Goal: Task Accomplishment & Management: Manage account settings

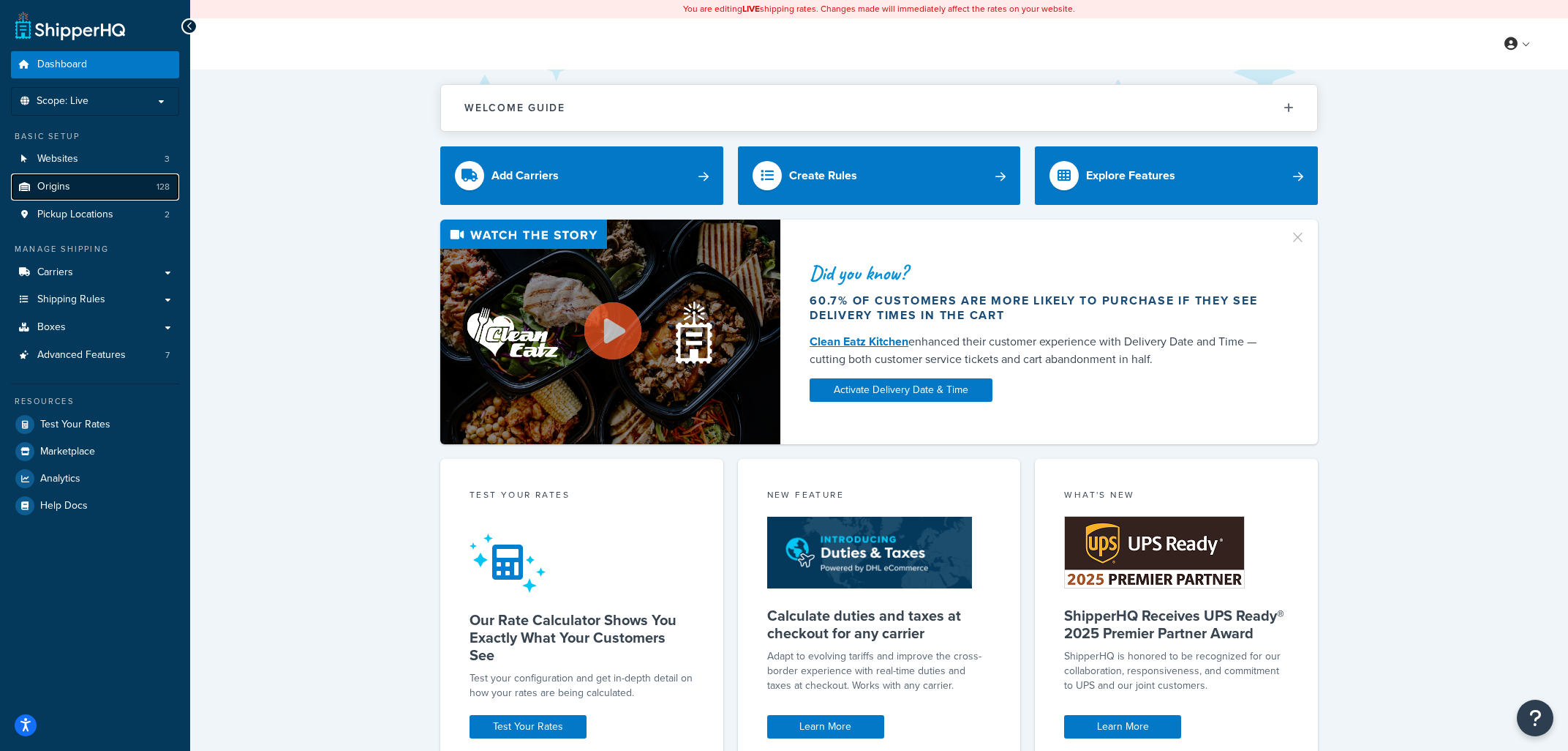
click at [79, 190] on link "Origins 128" at bounding box center [94, 187] width 168 height 27
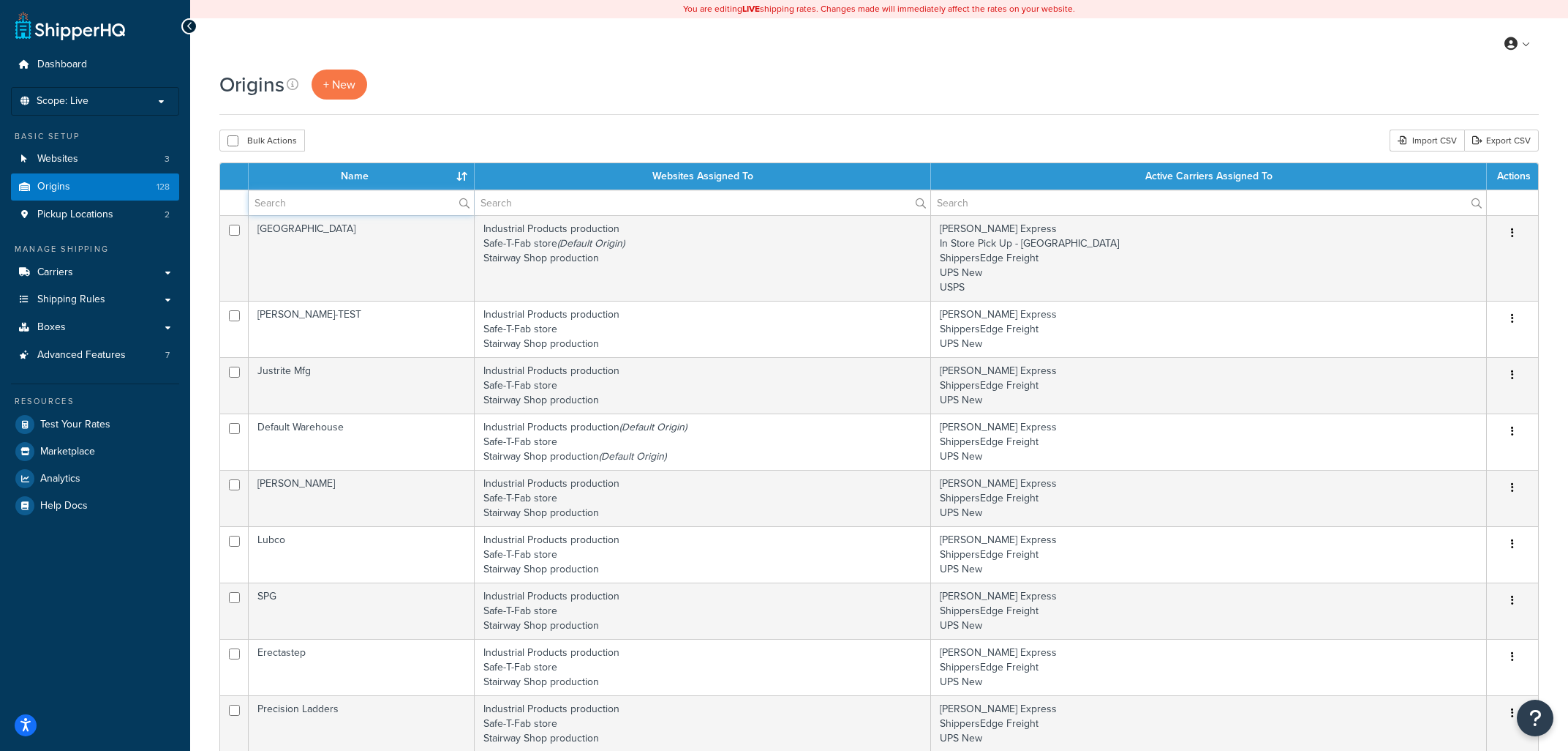
click at [349, 202] on input "text" at bounding box center [361, 202] width 225 height 25
type input "lift"
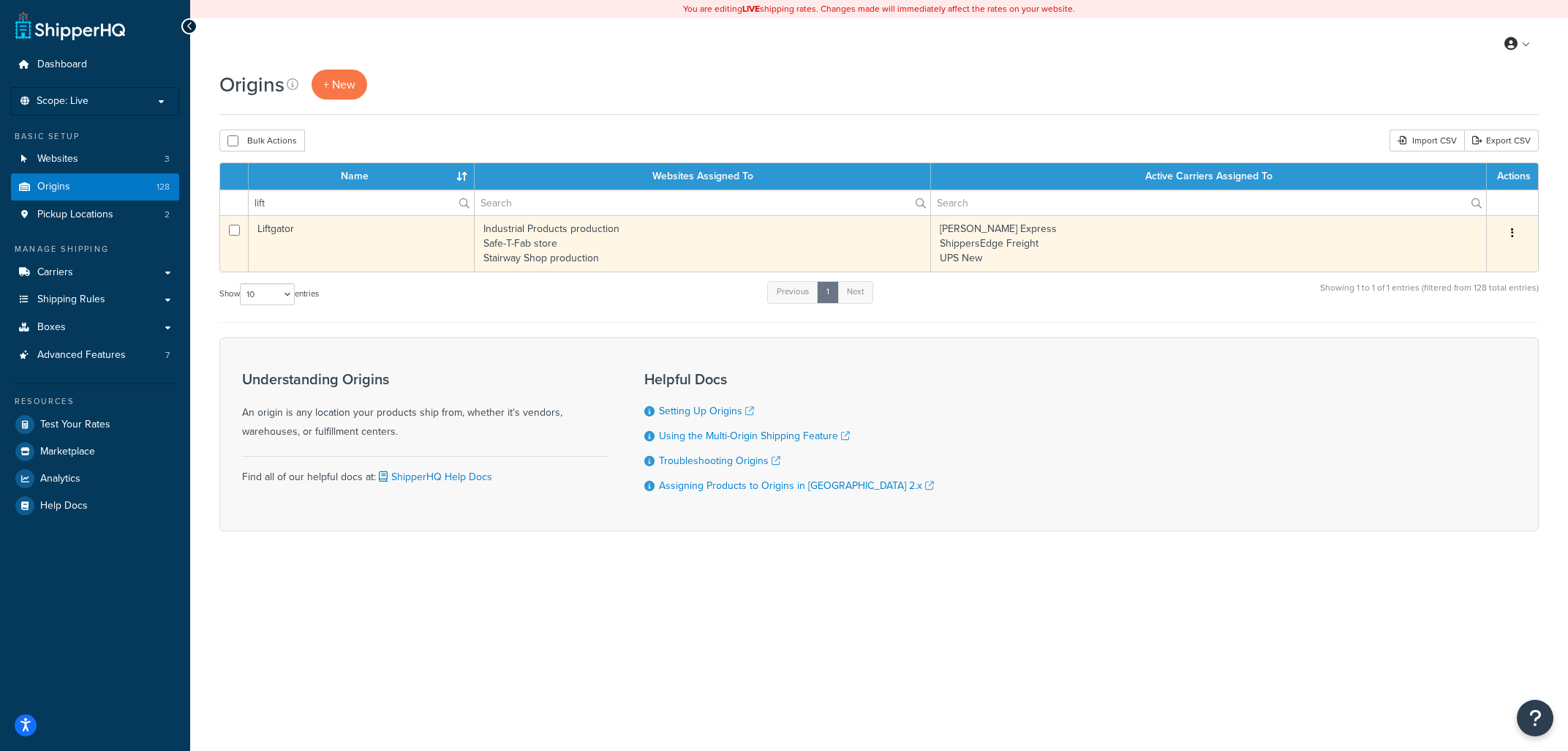
click at [393, 248] on td "Liftgator" at bounding box center [362, 243] width 226 height 56
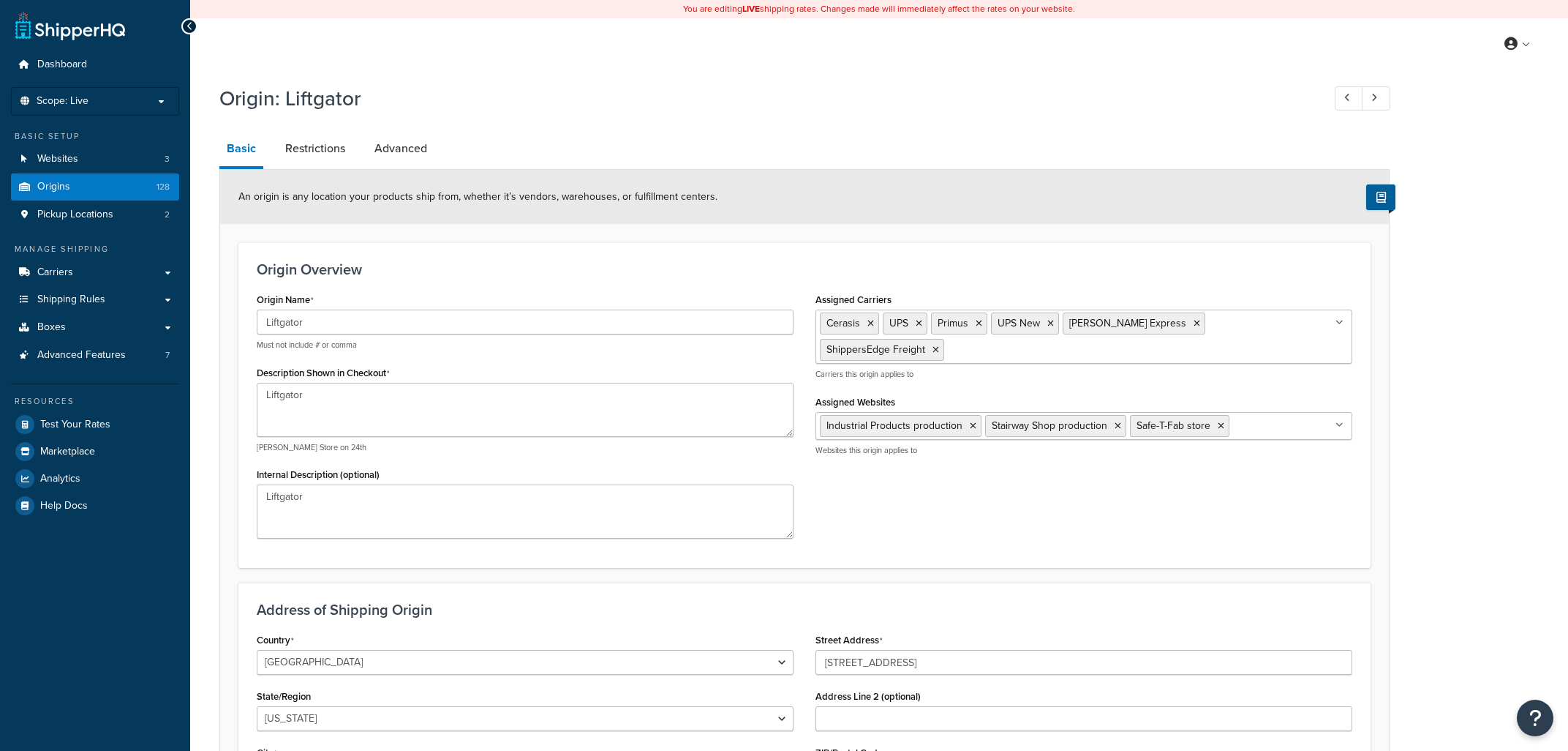
select select "43"
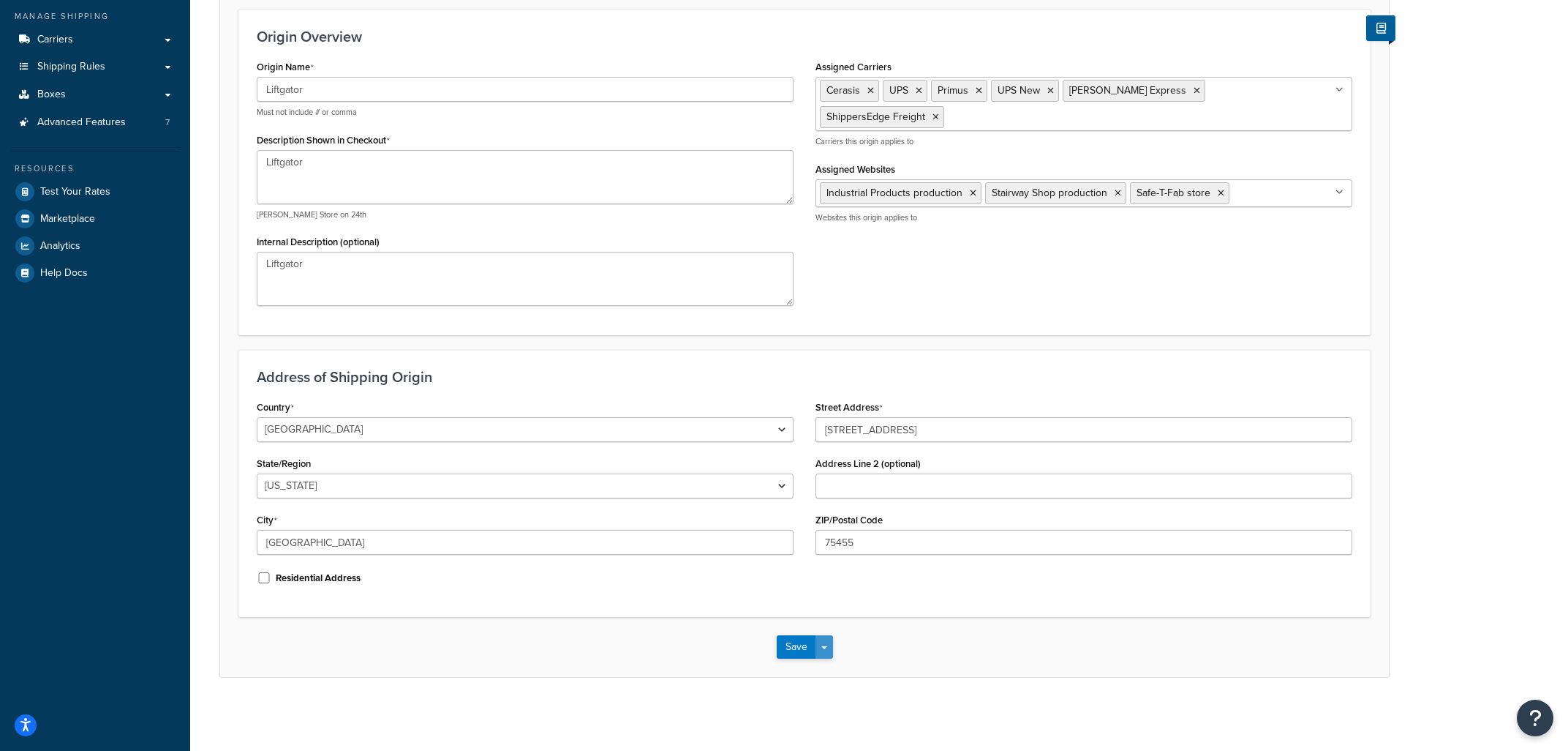
click at [821, 648] on span "button" at bounding box center [824, 648] width 6 height 3
click at [821, 705] on button "Save and Duplicate" at bounding box center [847, 704] width 141 height 31
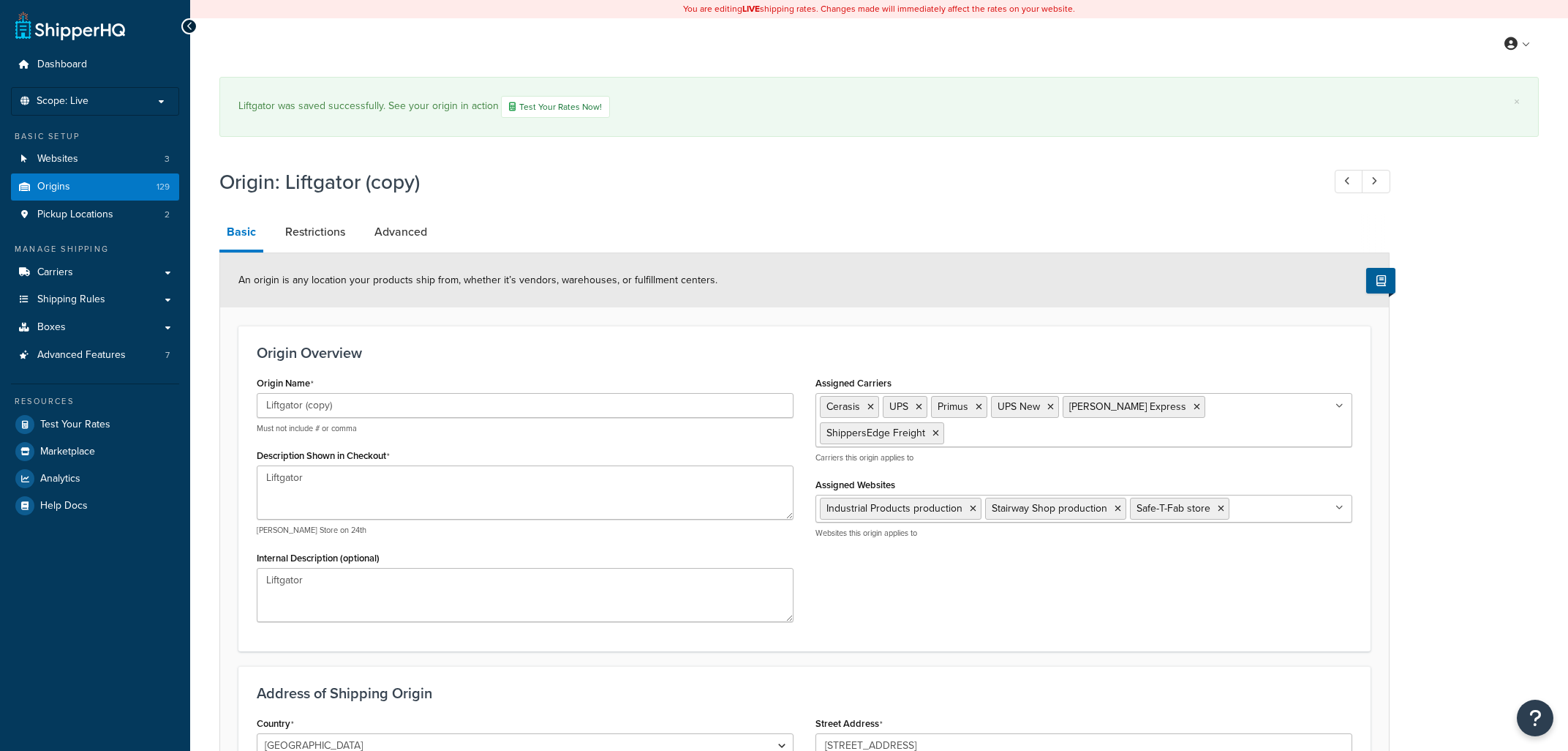
select select "43"
drag, startPoint x: 325, startPoint y: 404, endPoint x: 147, endPoint y: 408, distance: 178.0
click at [147, 408] on div "Dashboard Scope: Live Basic Setup Websites 3 Origins 129 Pickup Locations 2 Man…" at bounding box center [784, 533] width 1568 height 1065
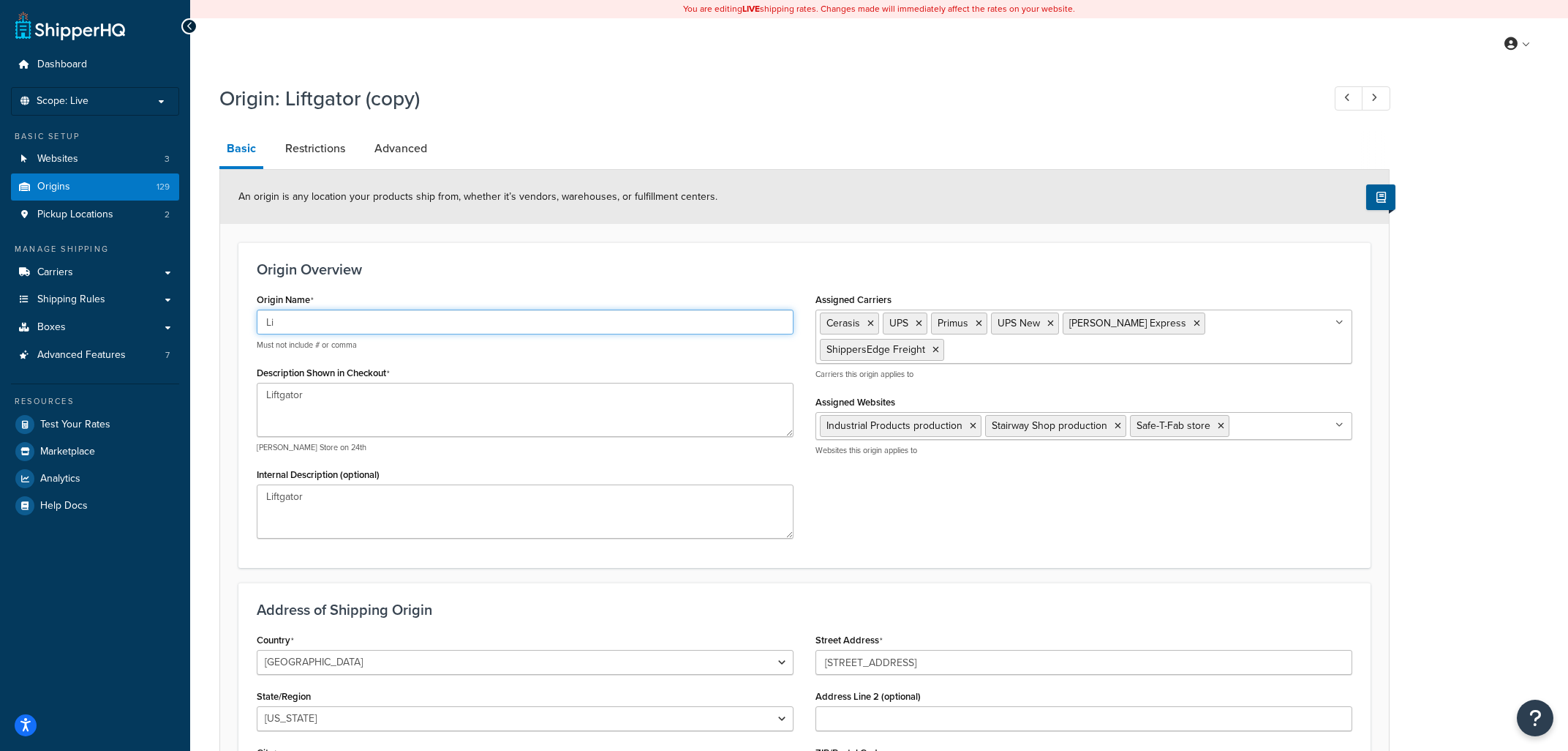
type input "L"
type input "Lift Products"
drag, startPoint x: 333, startPoint y: 321, endPoint x: 183, endPoint y: 321, distance: 150.0
click at [257, 321] on input "Lift Products" at bounding box center [525, 322] width 537 height 25
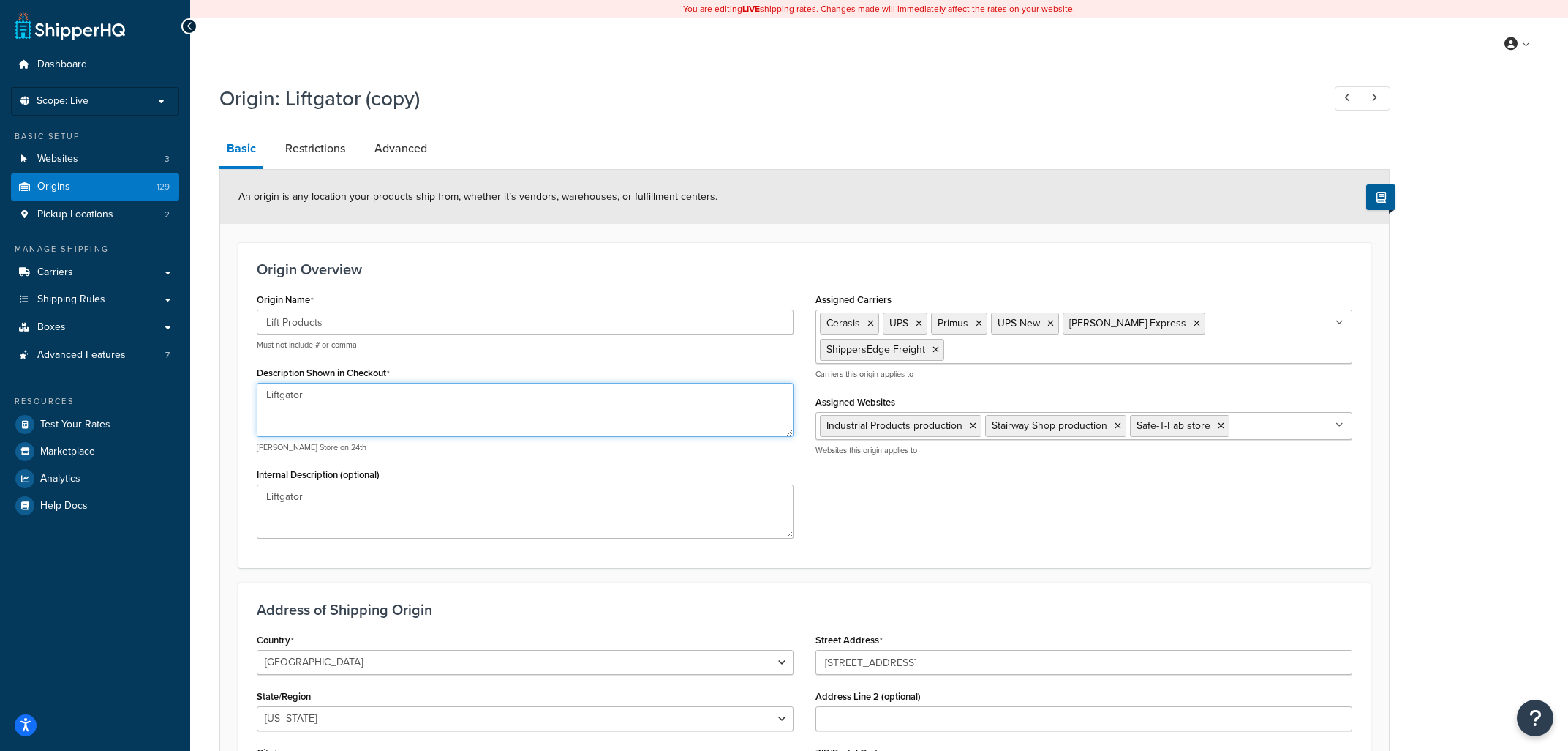
click at [257, 391] on textarea "Liftgator" at bounding box center [525, 410] width 537 height 54
paste textarea "Products"
type textarea "Lift Products"
drag, startPoint x: 329, startPoint y: 499, endPoint x: 320, endPoint y: 490, distance: 12.7
click at [257, 488] on textarea "Liftgator" at bounding box center [525, 511] width 537 height 54
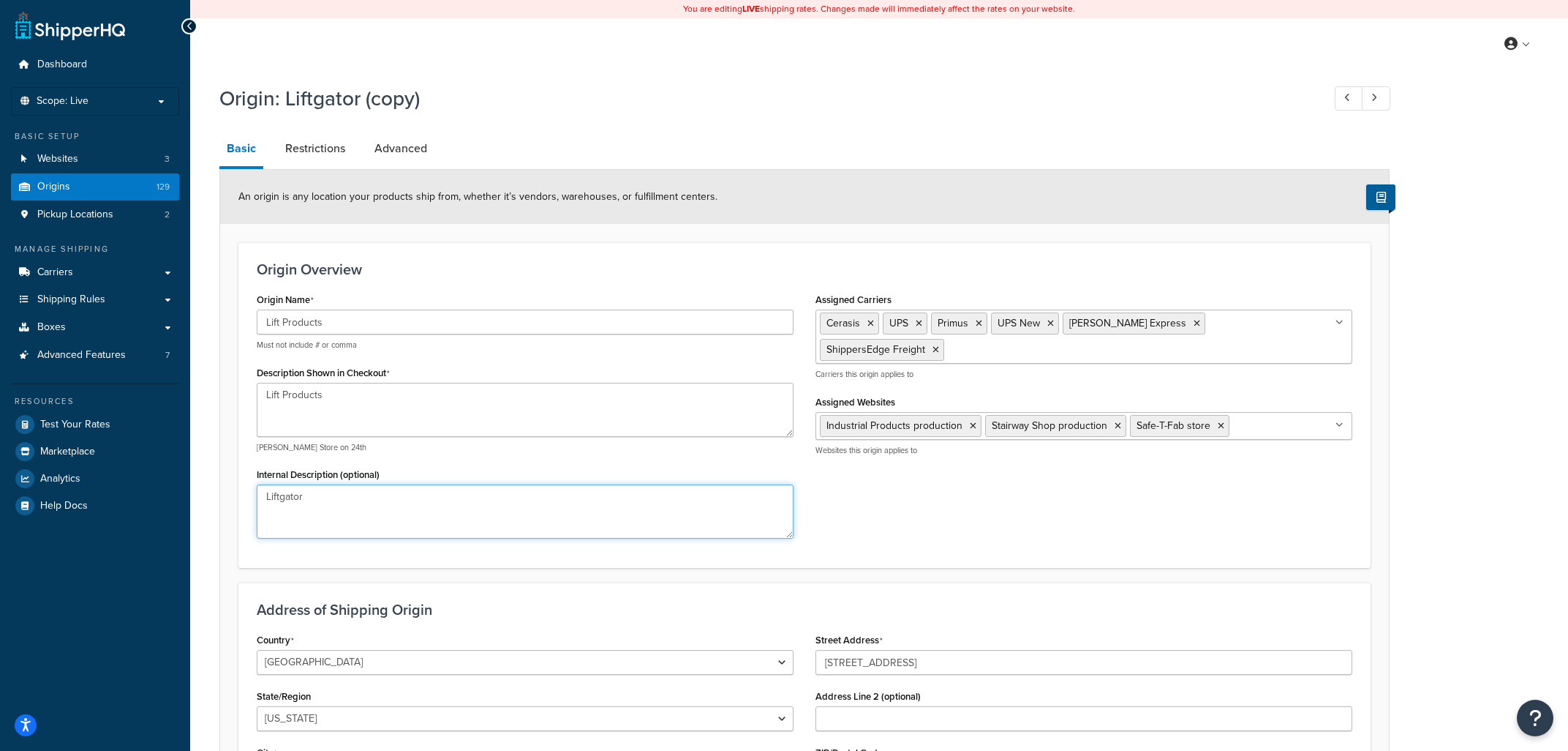
paste textarea "Products"
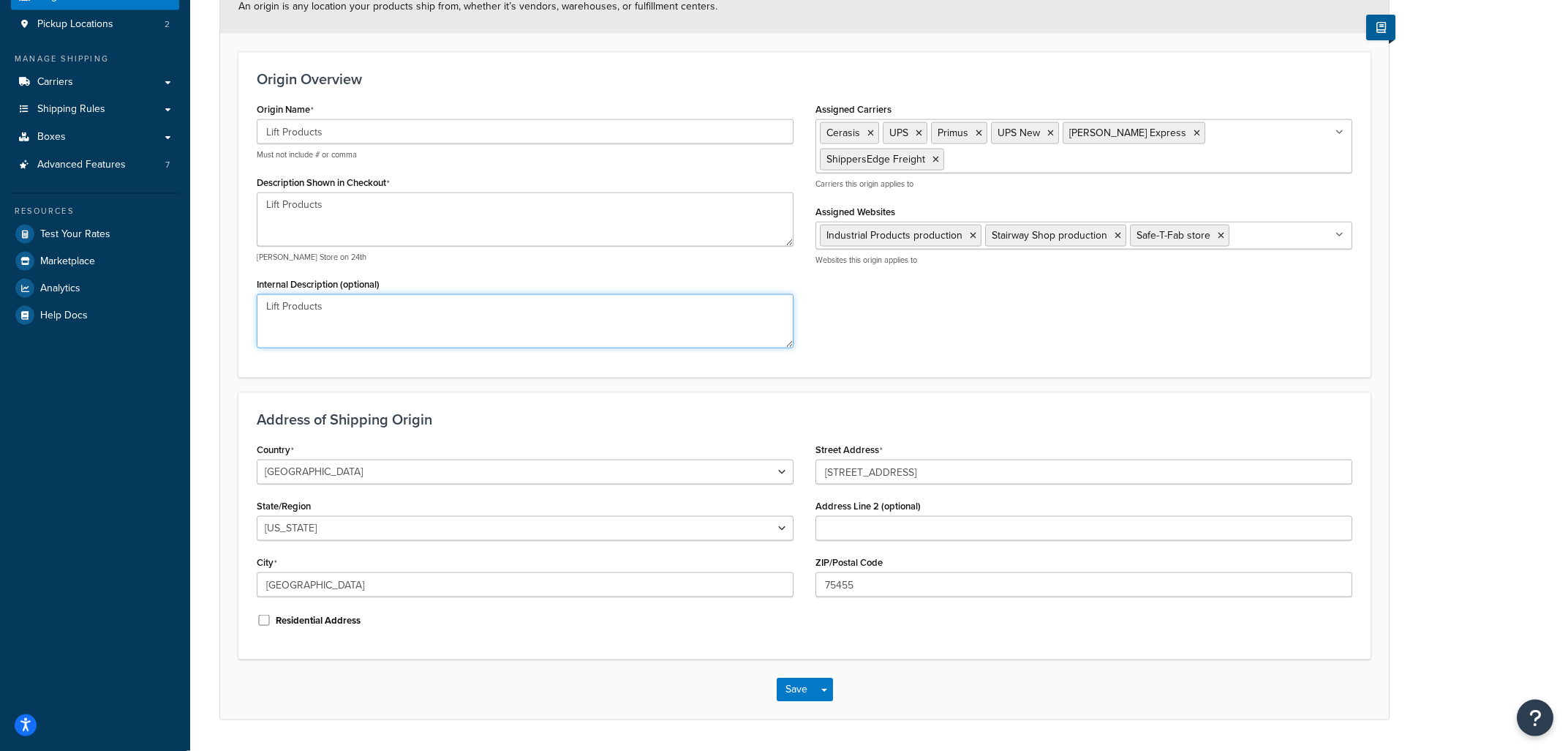
scroll to position [233, 0]
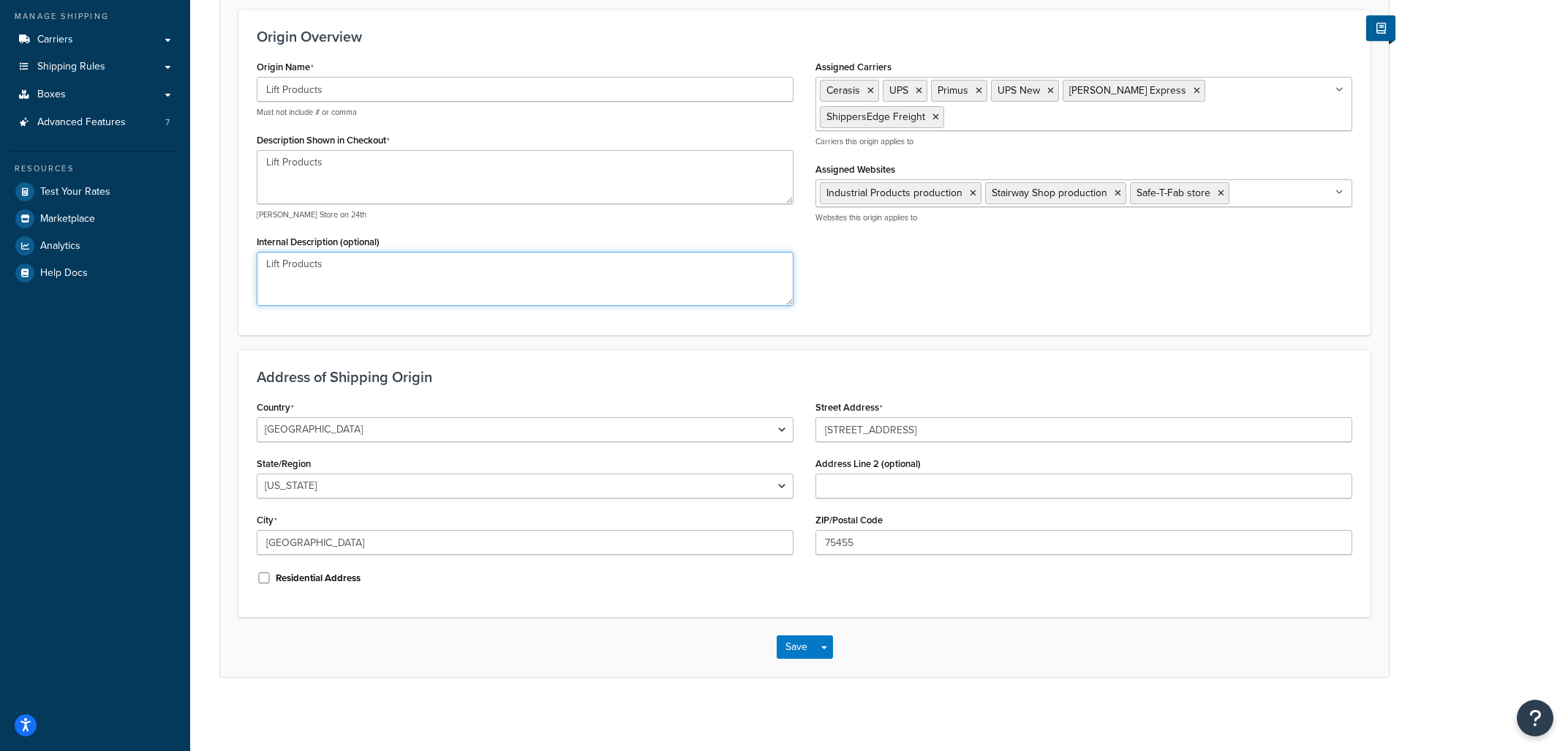
type textarea "Lift Products"
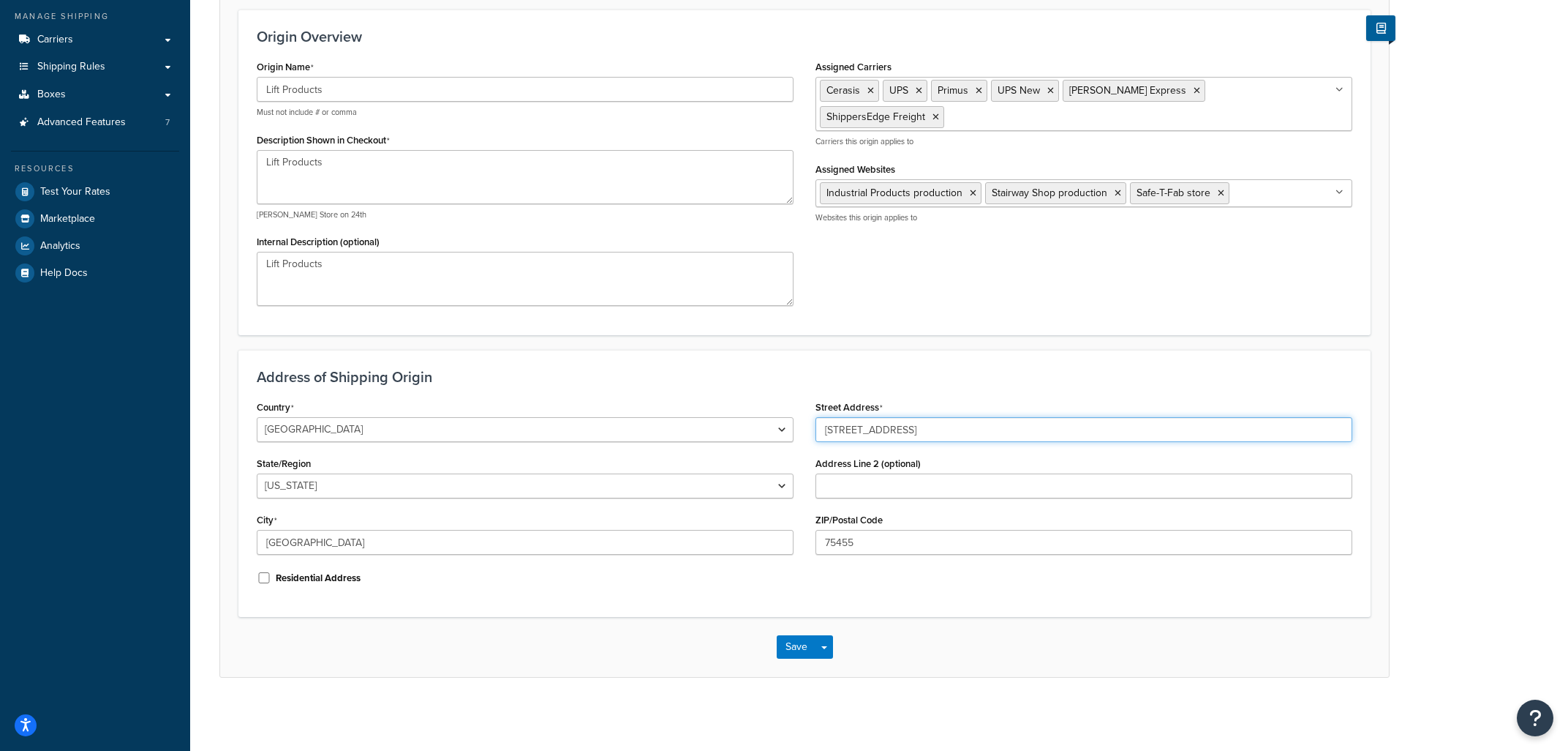
click at [815, 429] on input "2059 Co Rd 3210" at bounding box center [1083, 430] width 537 height 25
paste input "W226N900 Eastmound Dr. Waukesha"
drag, startPoint x: 950, startPoint y: 427, endPoint x: 1050, endPoint y: 433, distance: 100.2
click at [1050, 433] on input "W226N900 Eastmound Dr. Waukesha" at bounding box center [1083, 430] width 537 height 25
type input "W226N900 Eastmound Dr."
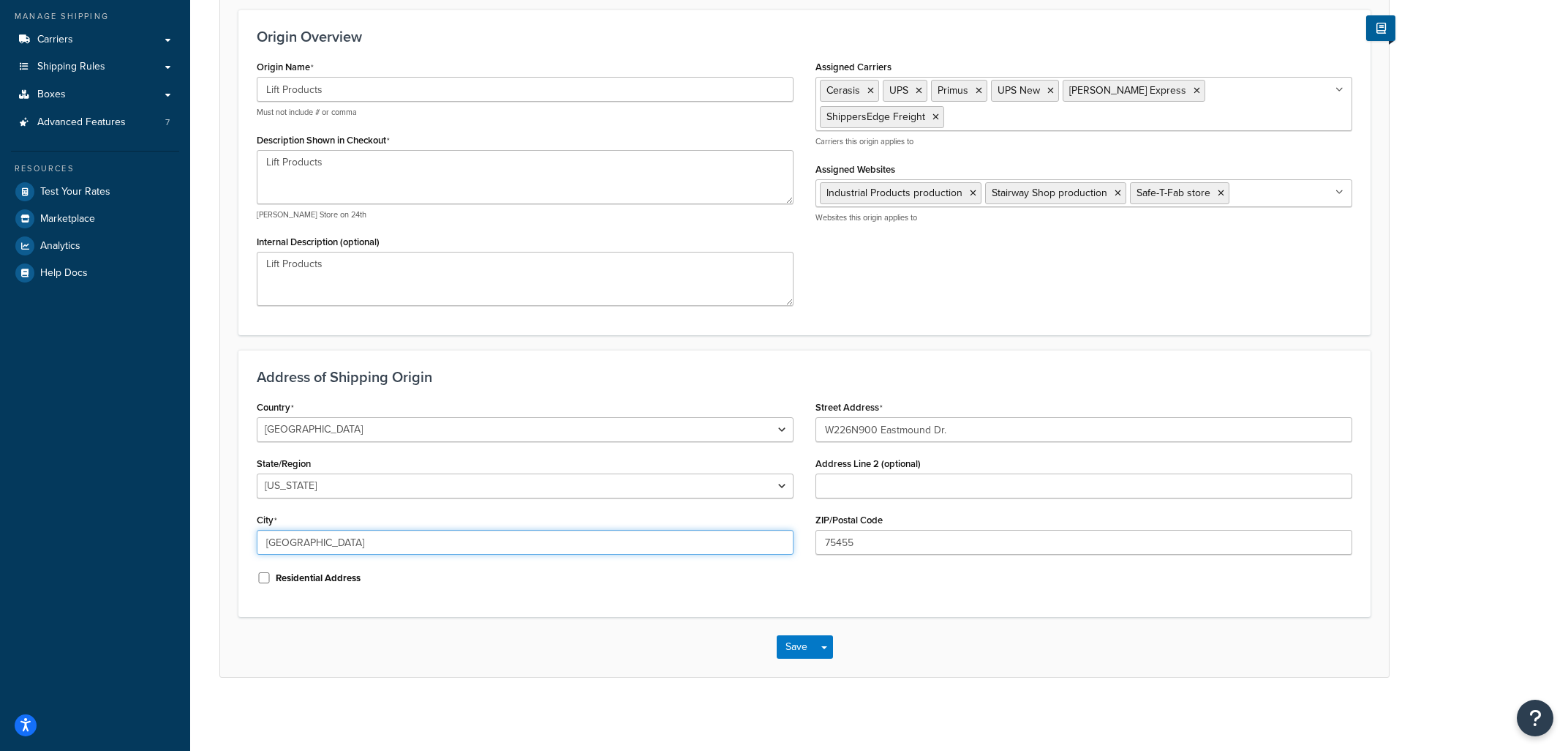
drag, startPoint x: 366, startPoint y: 541, endPoint x: 109, endPoint y: 531, distance: 257.2
click at [257, 531] on input "Mt Pleasant" at bounding box center [525, 542] width 537 height 25
paste input "Waukesha"
type input "Waukesha"
select select "49"
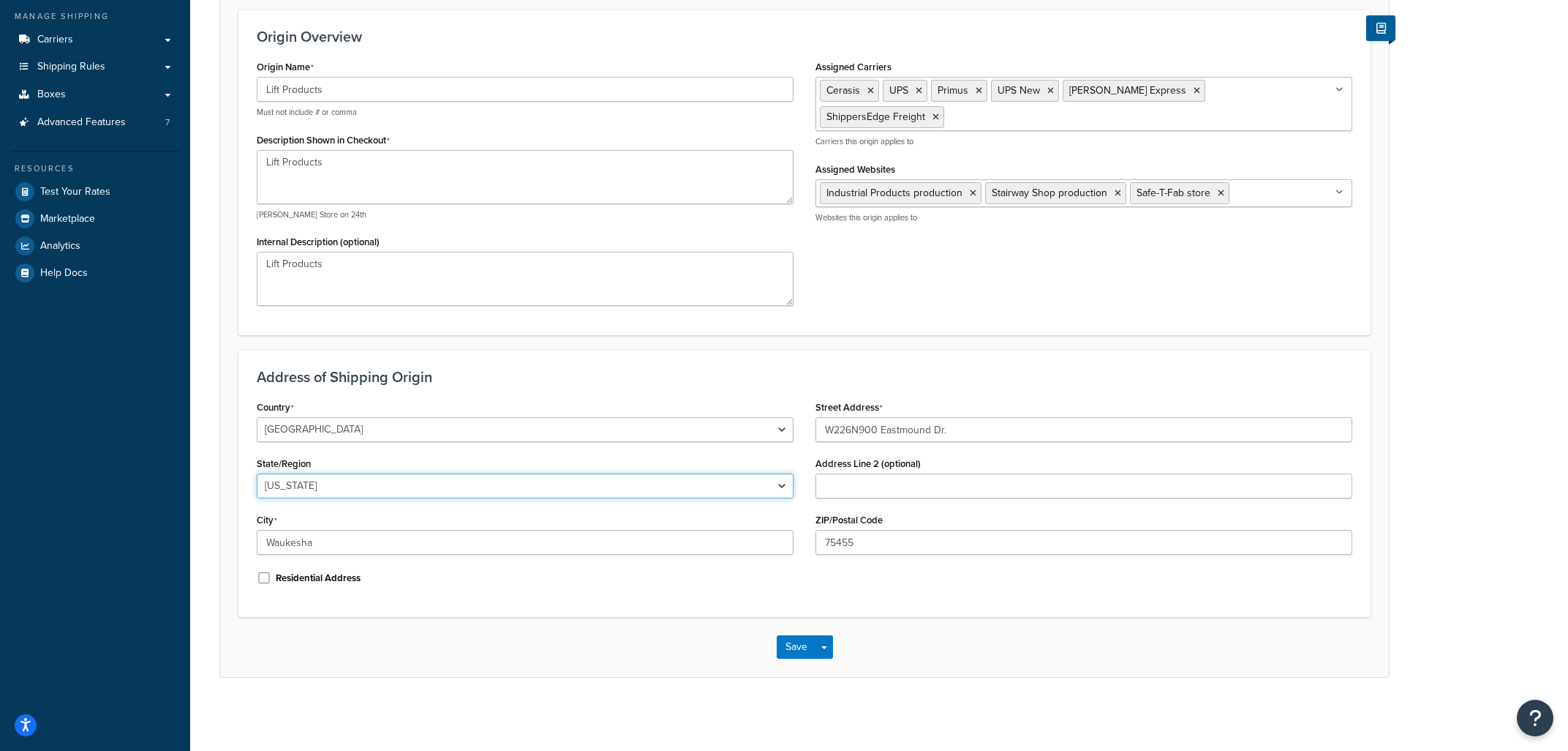
click option "[US_STATE]" at bounding box center [0, 0] width 0 height 0
drag, startPoint x: 841, startPoint y: 545, endPoint x: 757, endPoint y: 561, distance: 85.5
click at [815, 555] on input "75455" at bounding box center [1083, 542] width 537 height 25
paste input "53186"
type input "53186"
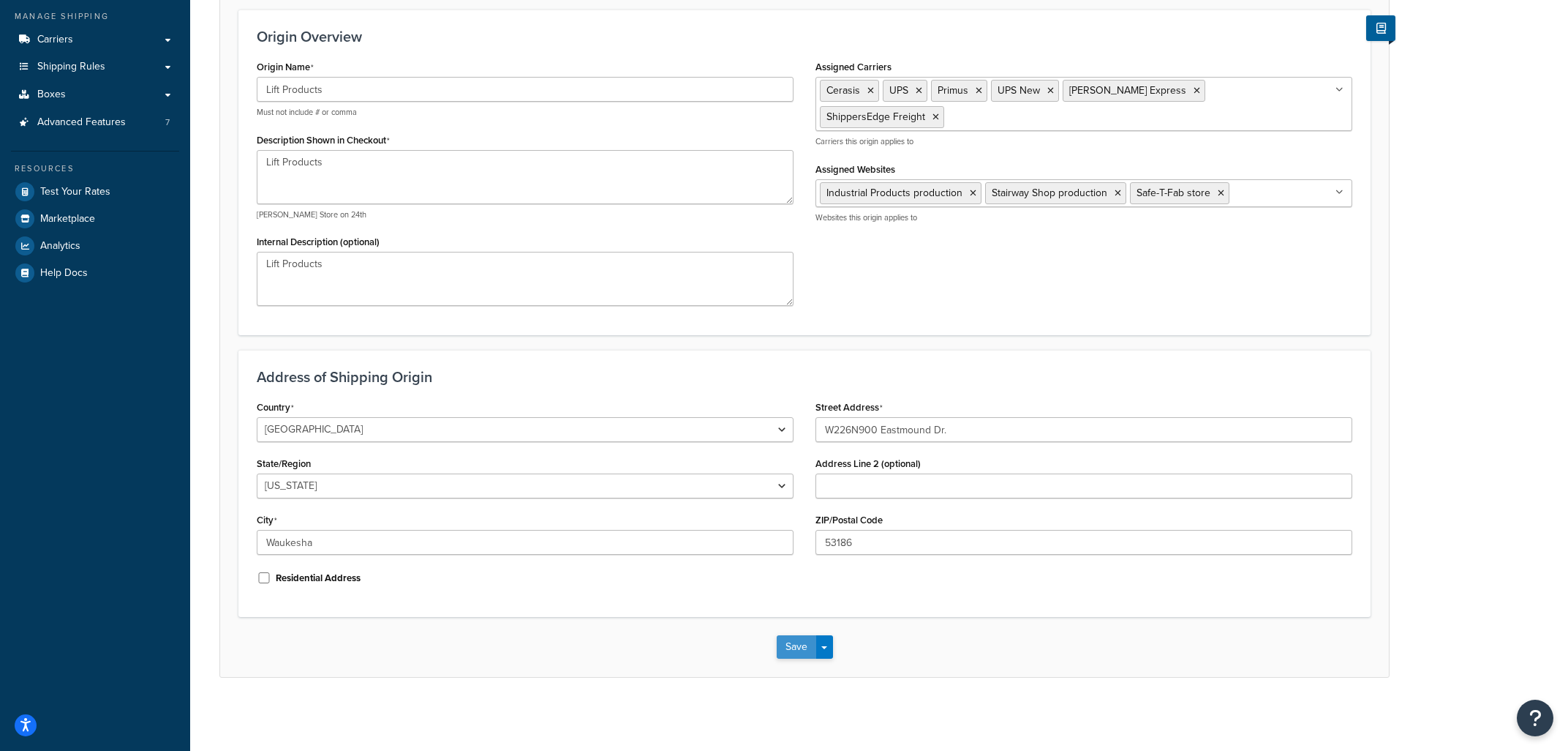
click at [783, 649] on button "Save" at bounding box center [796, 646] width 39 height 23
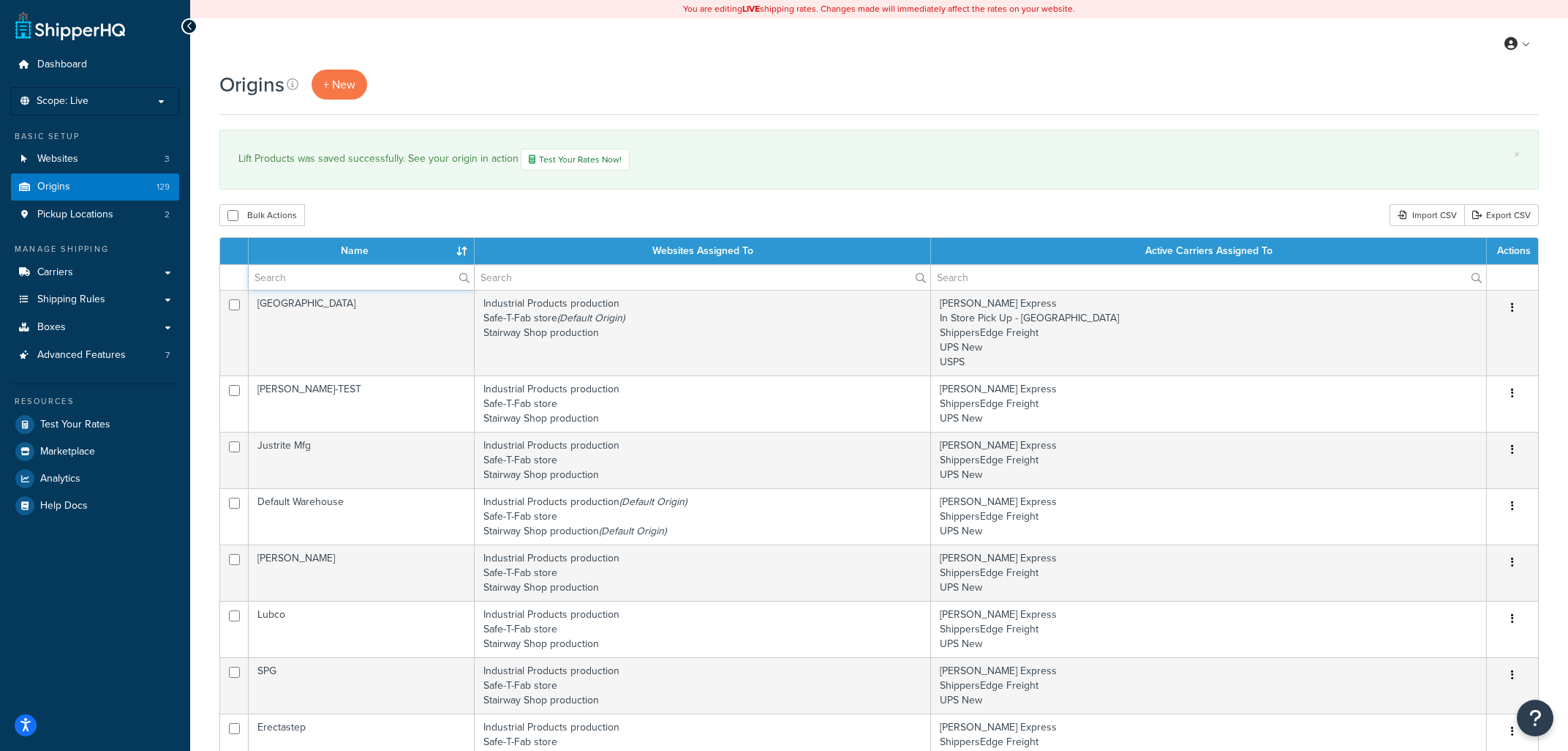
click at [298, 281] on input "text" at bounding box center [361, 277] width 225 height 25
type input "lift products"
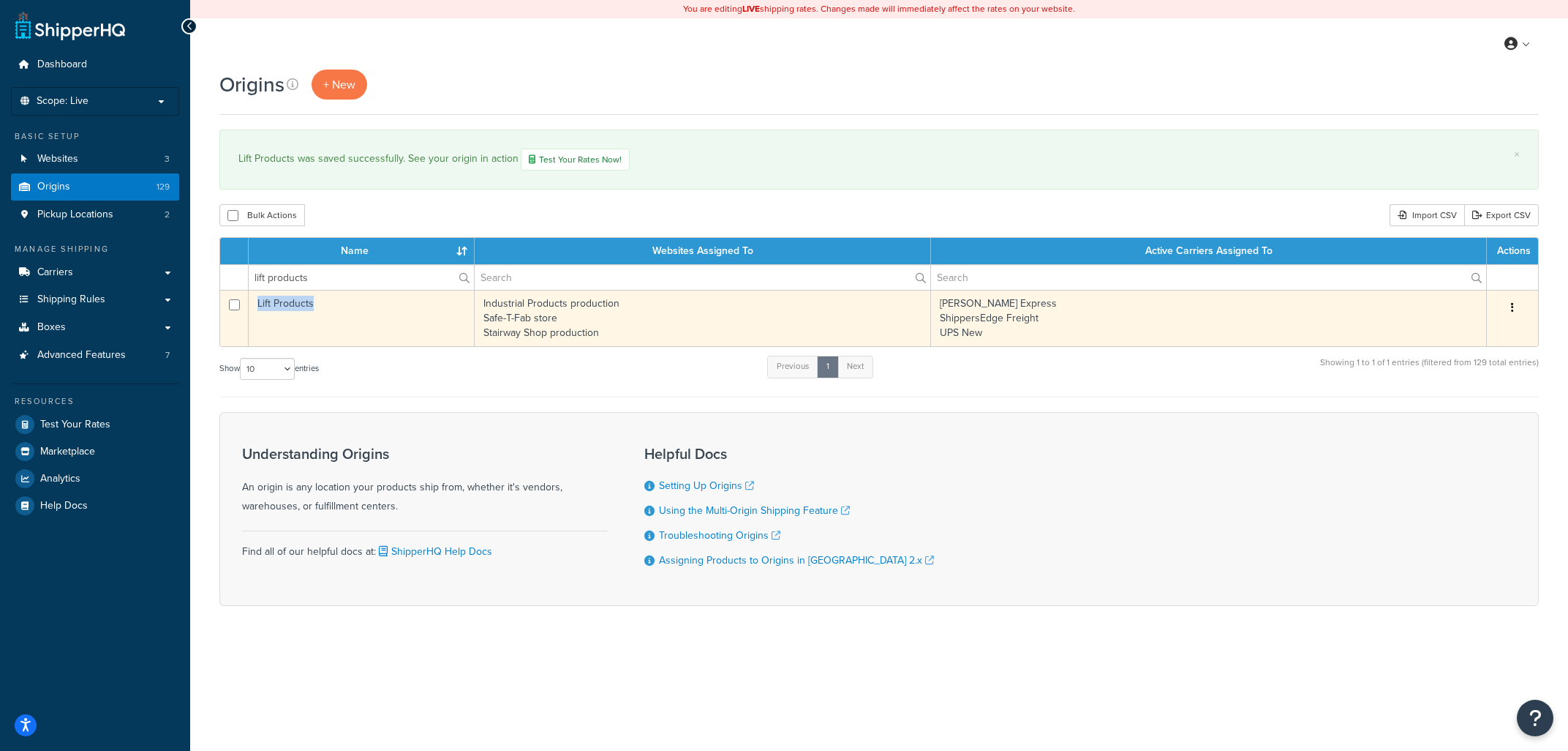
drag, startPoint x: 313, startPoint y: 306, endPoint x: 253, endPoint y: 307, distance: 60.0
click at [253, 307] on td "Lift Products" at bounding box center [362, 317] width 226 height 56
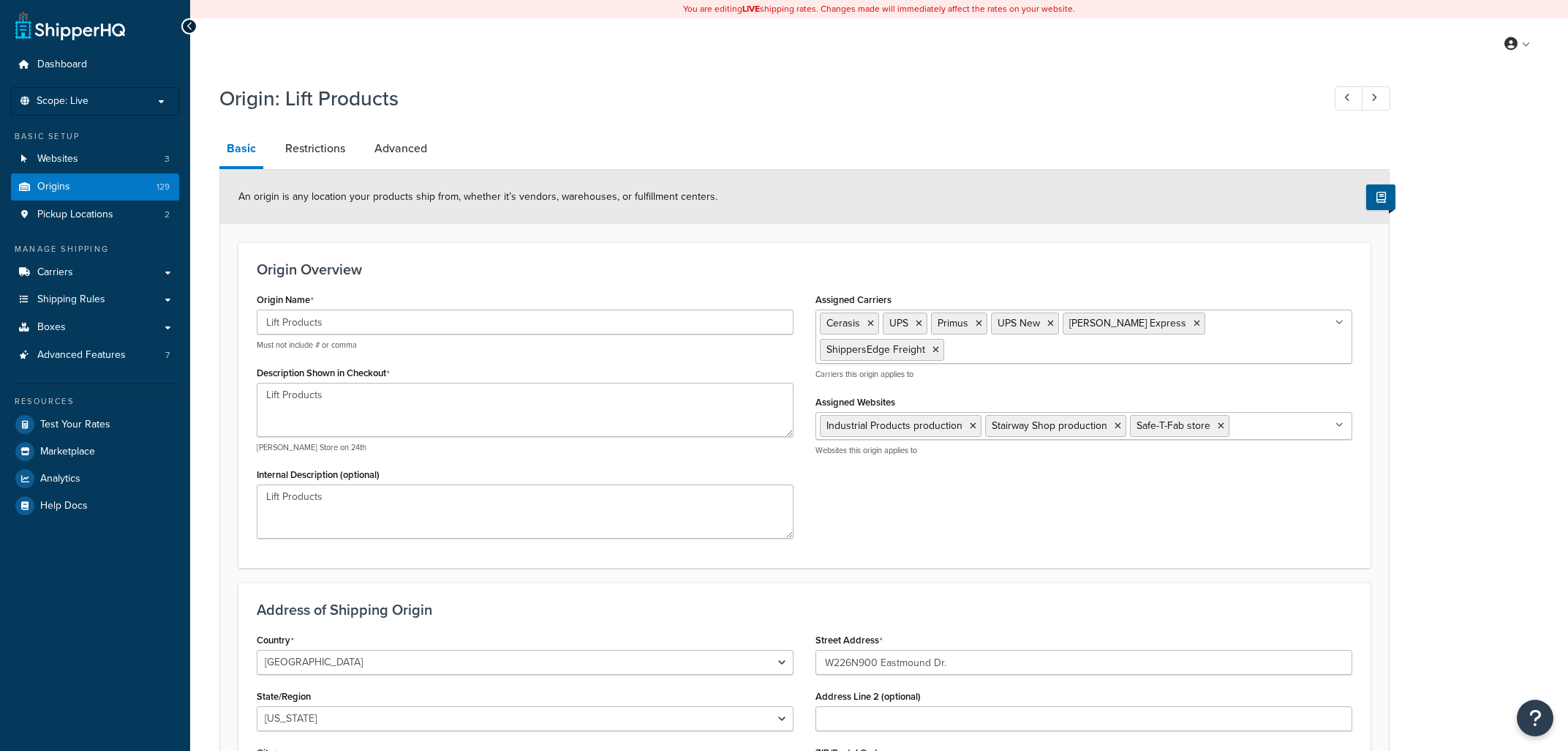
select select "49"
